Goal: Transaction & Acquisition: Book appointment/travel/reservation

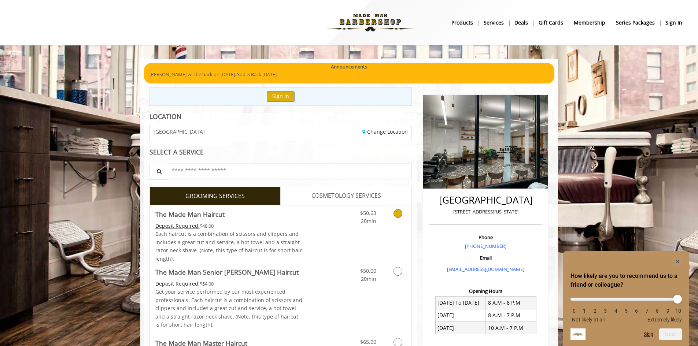
click at [397, 216] on icon "Grooming services" at bounding box center [397, 213] width 9 height 9
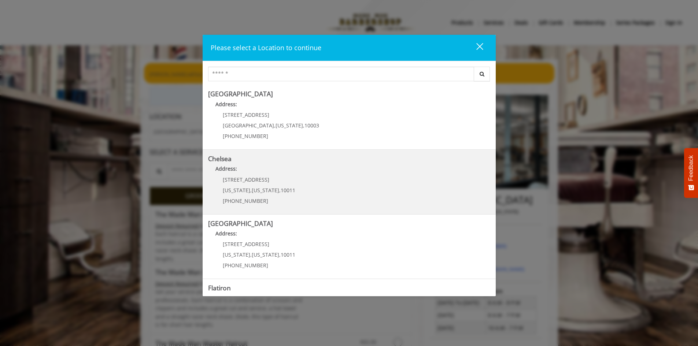
click at [315, 185] on link "Chelsea Address: 169/170 W 23rd St New York , New York , 10011 (917) 639-3902" at bounding box center [349, 181] width 282 height 53
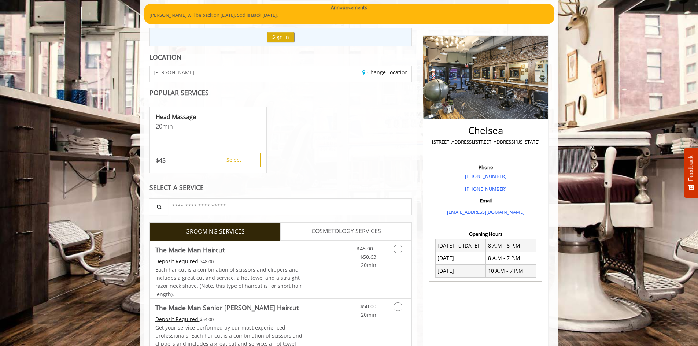
scroll to position [73, 0]
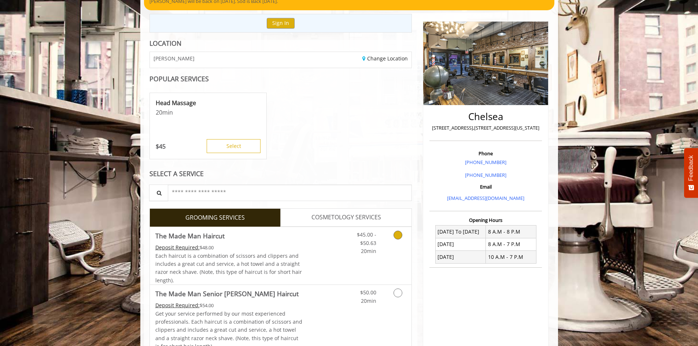
click at [334, 249] on link "Discounted Price" at bounding box center [324, 255] width 44 height 57
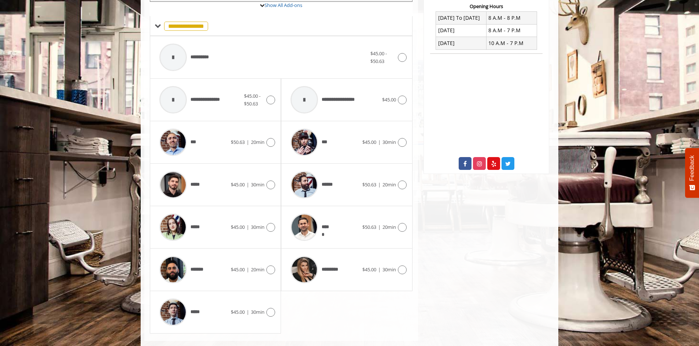
scroll to position [294, 0]
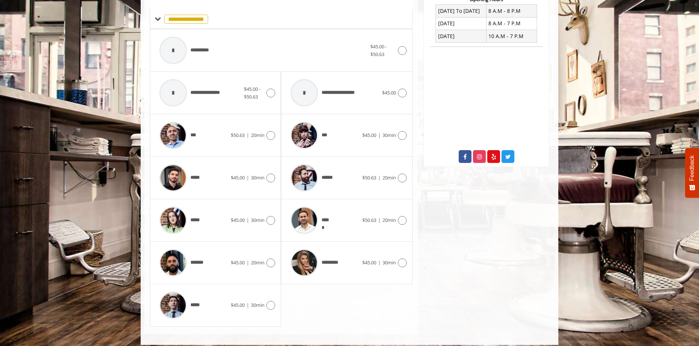
click at [411, 225] on div "***** $50.63 | 20min" at bounding box center [346, 220] width 131 height 42
click at [400, 218] on icon at bounding box center [402, 220] width 9 height 9
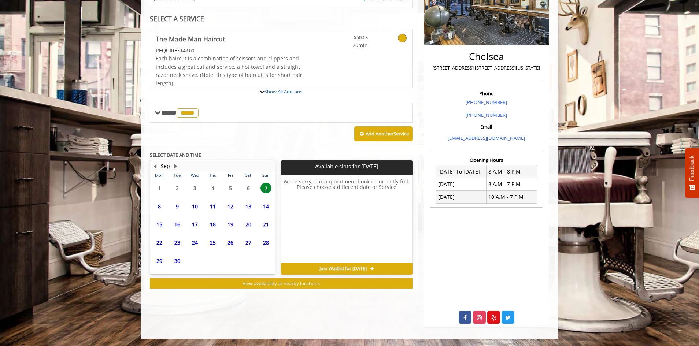
scroll to position [165, 0]
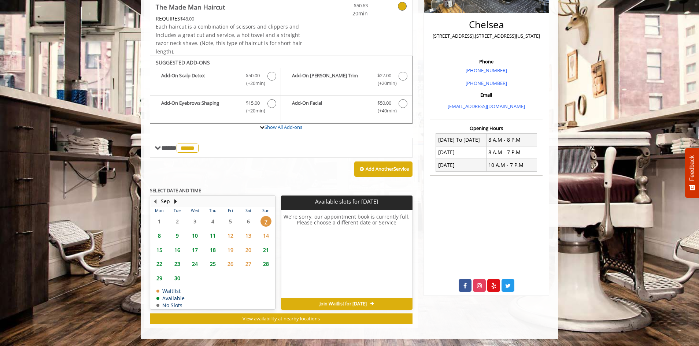
click at [266, 236] on span "14" at bounding box center [265, 235] width 11 height 11
click at [160, 248] on span "15" at bounding box center [159, 250] width 11 height 11
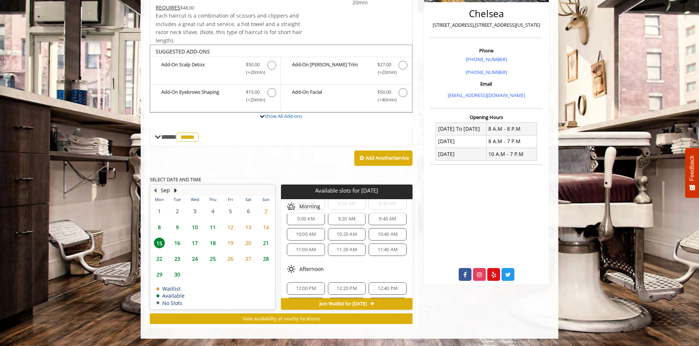
scroll to position [73, 0]
